Goal: Transaction & Acquisition: Purchase product/service

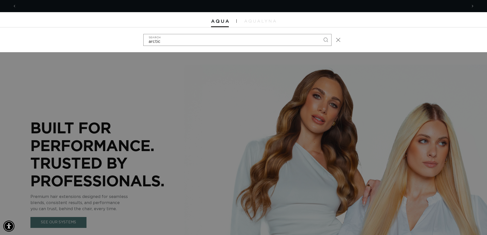
scroll to position [0, 451]
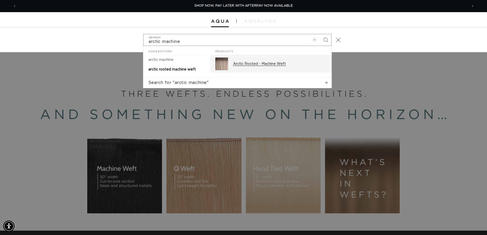
type input "arctic machine"
click at [263, 62] on p "Arctic Rooted - Machine Weft" at bounding box center [279, 64] width 93 height 5
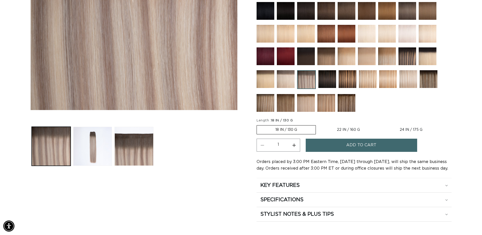
scroll to position [155, 0]
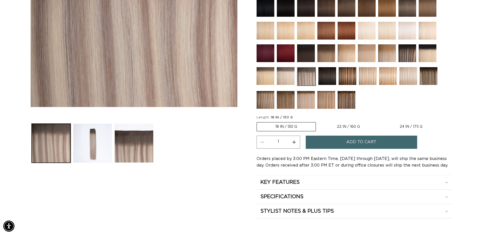
click at [351, 128] on label "22 IN / 160 G Variant sold out or unavailable" at bounding box center [349, 126] width 60 height 9
click at [319, 121] on input "22 IN / 160 G Variant sold out or unavailable" at bounding box center [319, 121] width 0 height 0
radio input "true"
click at [413, 127] on label "24 IN / 175 G Variant sold out or unavailable" at bounding box center [412, 126] width 60 height 9
click at [382, 121] on input "24 IN / 175 G Variant sold out or unavailable" at bounding box center [381, 121] width 0 height 0
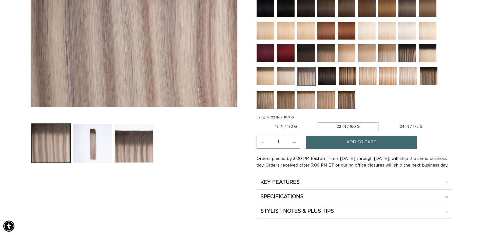
radio input "true"
click at [289, 126] on label "18 IN / 130 G Variant sold out or unavailable" at bounding box center [286, 126] width 59 height 9
click at [258, 121] on input "18 IN / 130 G Variant sold out or unavailable" at bounding box center [258, 121] width 0 height 0
radio input "true"
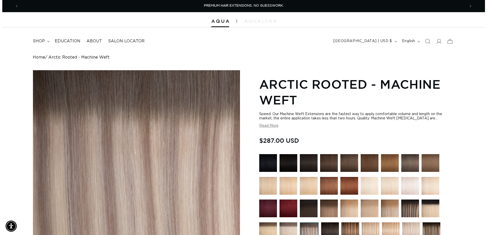
scroll to position [0, 446]
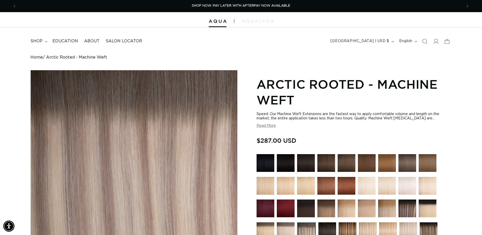
click at [428, 43] on icon "Search" at bounding box center [425, 41] width 5 height 5
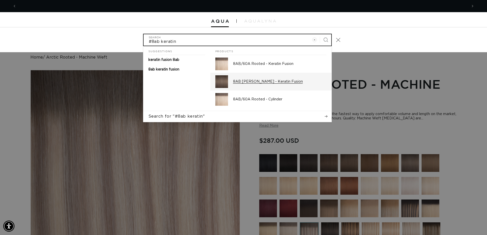
scroll to position [0, 0]
type input "#8ab keratin"
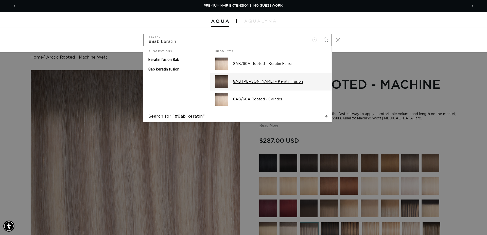
click at [243, 83] on p "8AB [PERSON_NAME] - Keratin Fusion" at bounding box center [279, 81] width 93 height 5
